Goal: Information Seeking & Learning: Learn about a topic

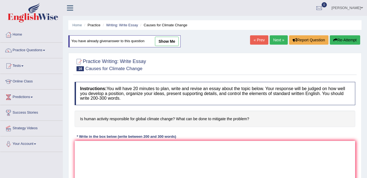
click at [168, 44] on link "show me" at bounding box center [167, 41] width 24 height 9
type textarea "The increasing influence of human activities on global climate has ignited nume…"
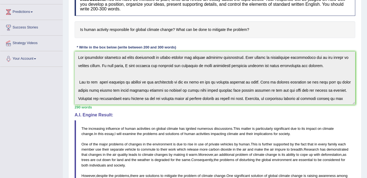
scroll to position [83, 0]
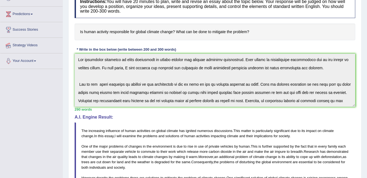
click at [28, 48] on link "Strategy Videos" at bounding box center [31, 45] width 62 height 14
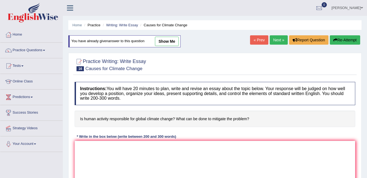
click at [162, 39] on link "show me" at bounding box center [167, 41] width 24 height 9
type textarea "The increasing influence of human activities on global climate has ignited nume…"
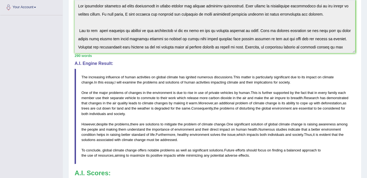
scroll to position [137, 0]
